Goal: Obtain resource: Download file/media

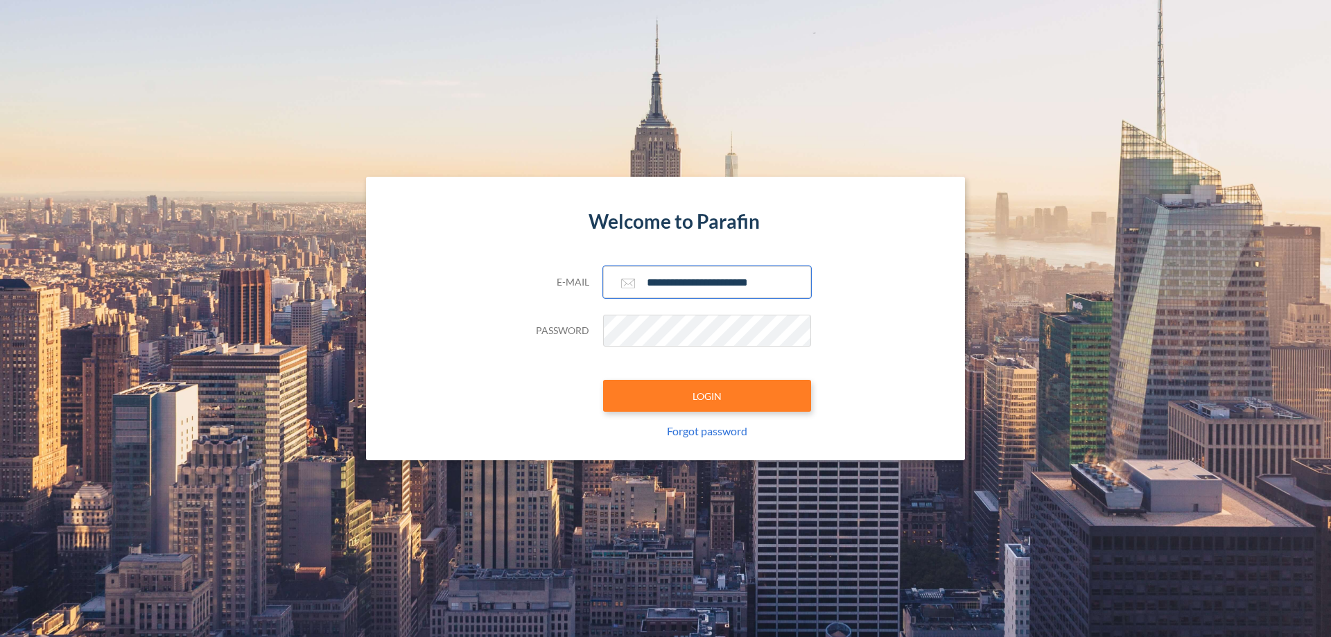
type input "**********"
click at [707, 396] on button "LOGIN" at bounding box center [707, 396] width 208 height 32
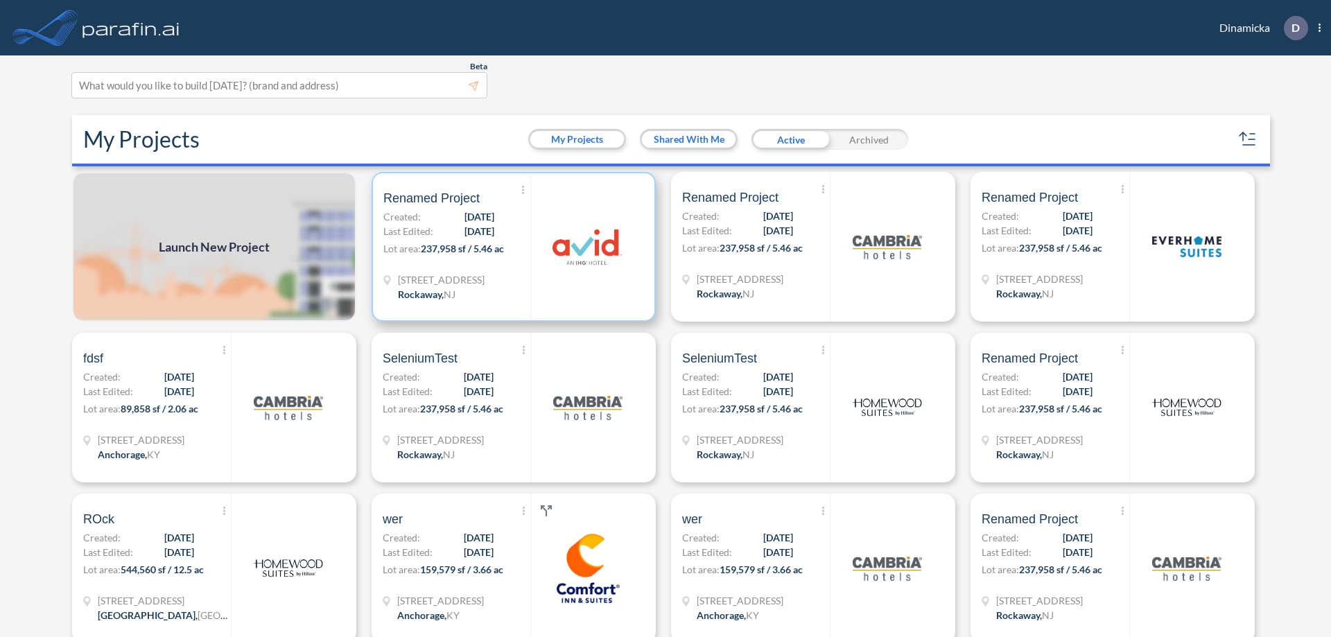
scroll to position [3, 0]
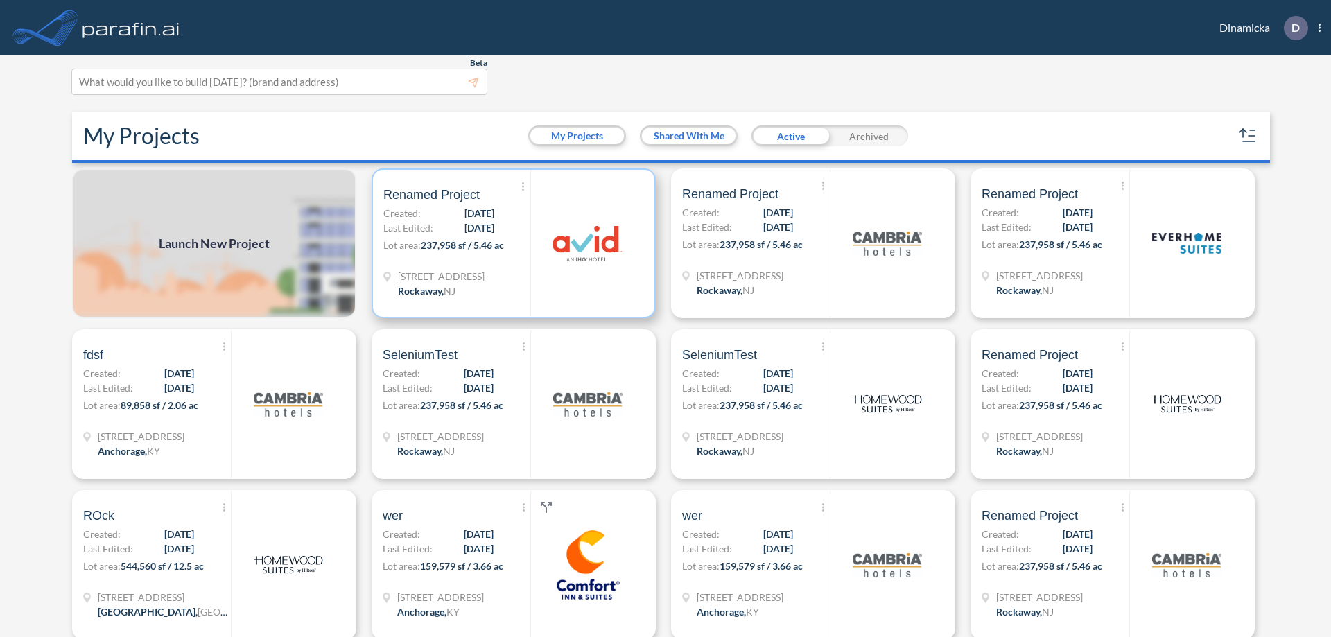
click at [511, 243] on p "Lot area: 237,958 sf / 5.46 ac" at bounding box center [456, 248] width 147 height 20
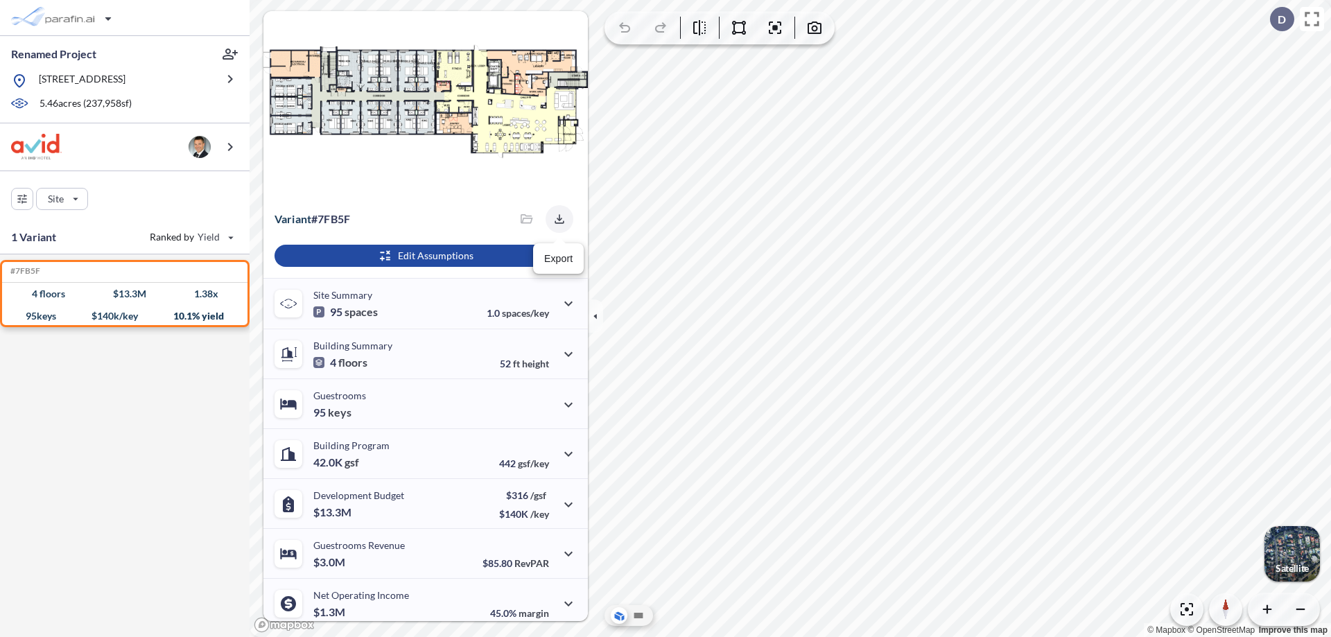
scroll to position [58, 0]
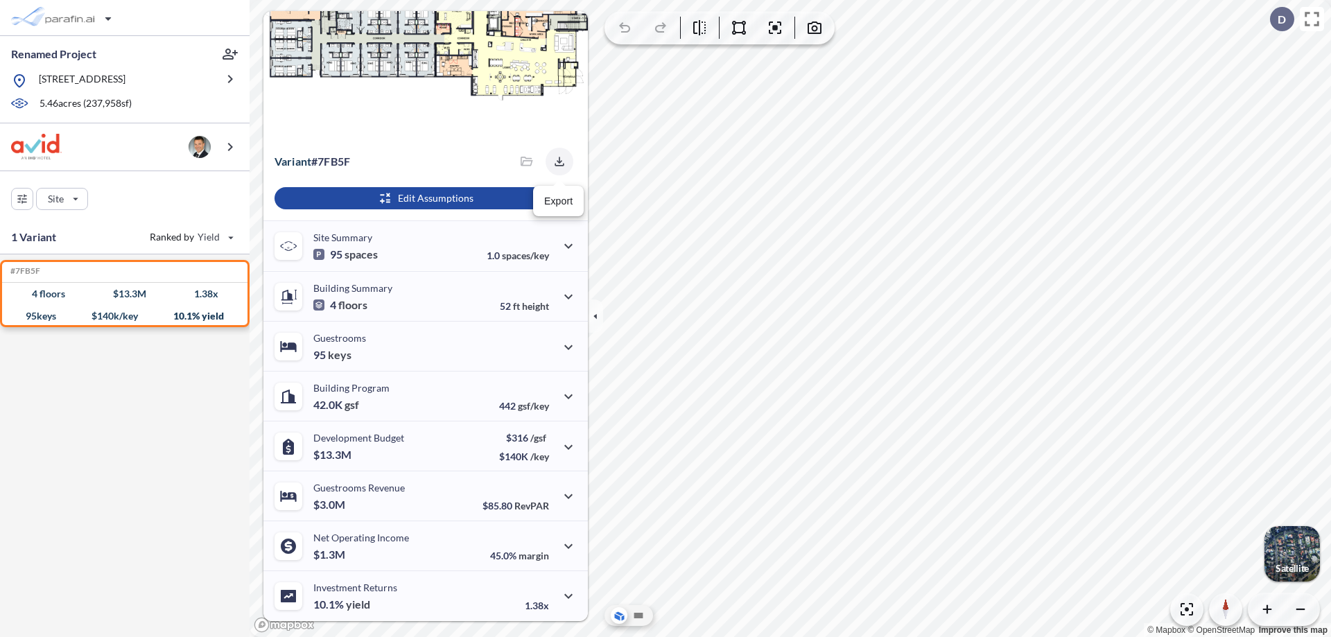
click at [555, 161] on icon "button" at bounding box center [558, 161] width 9 height 9
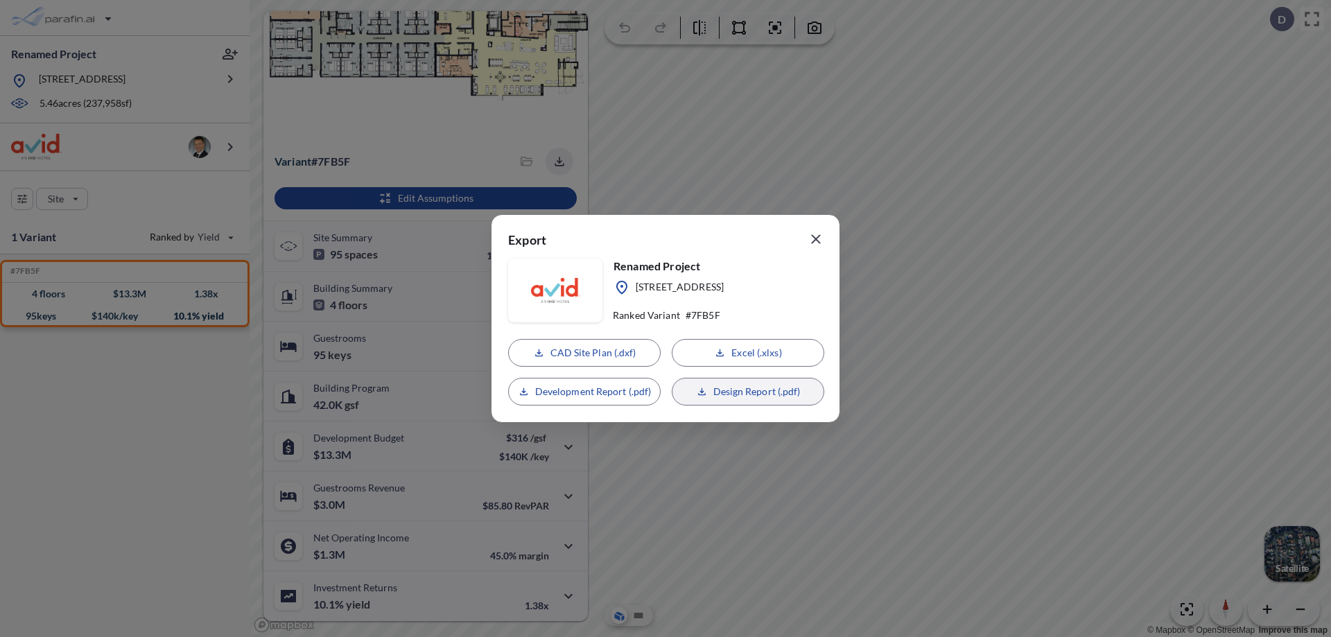
click at [748, 392] on p "Design Report (.pdf)" at bounding box center [756, 392] width 87 height 14
